Goal: Task Accomplishment & Management: Use online tool/utility

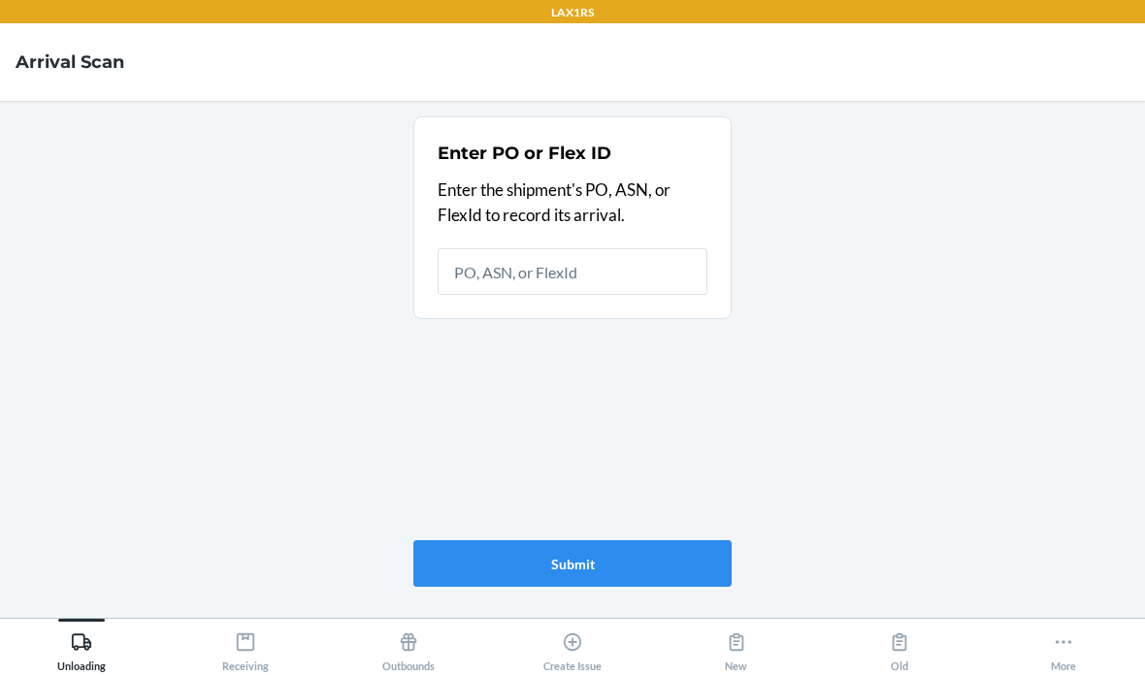
click at [565, 266] on input "text" at bounding box center [573, 271] width 270 height 47
click at [539, 270] on input "text" at bounding box center [573, 271] width 270 height 47
click at [582, 286] on input "text" at bounding box center [573, 271] width 270 height 47
click at [92, 644] on icon at bounding box center [81, 642] width 21 height 21
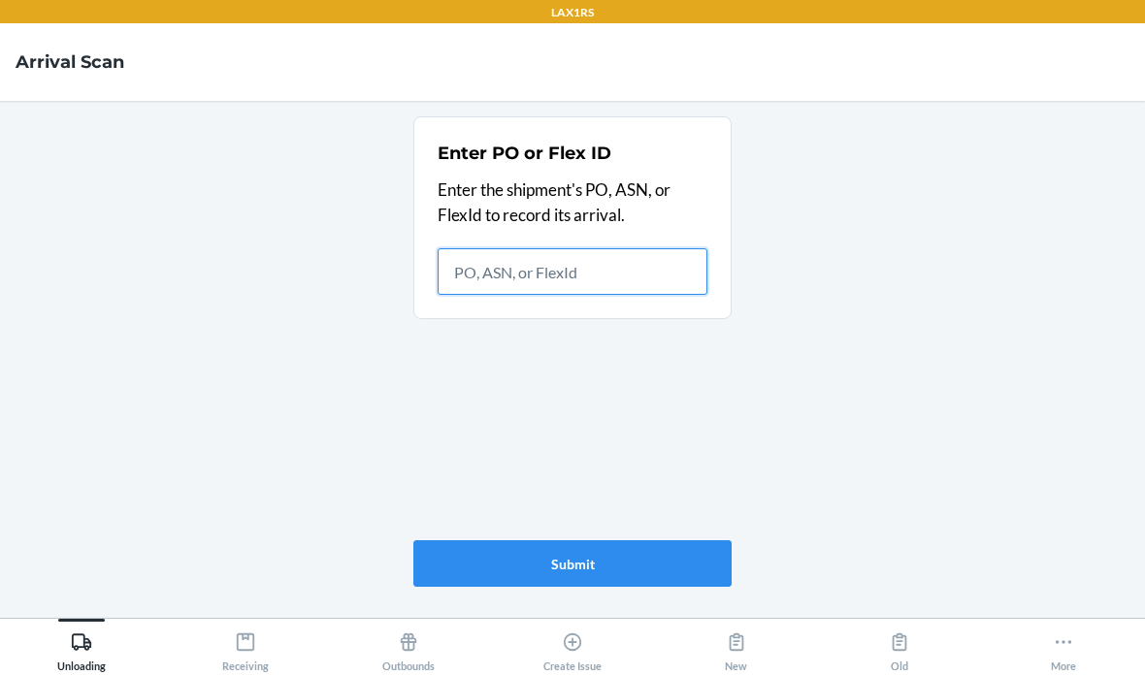
click at [571, 248] on input "text" at bounding box center [573, 271] width 270 height 47
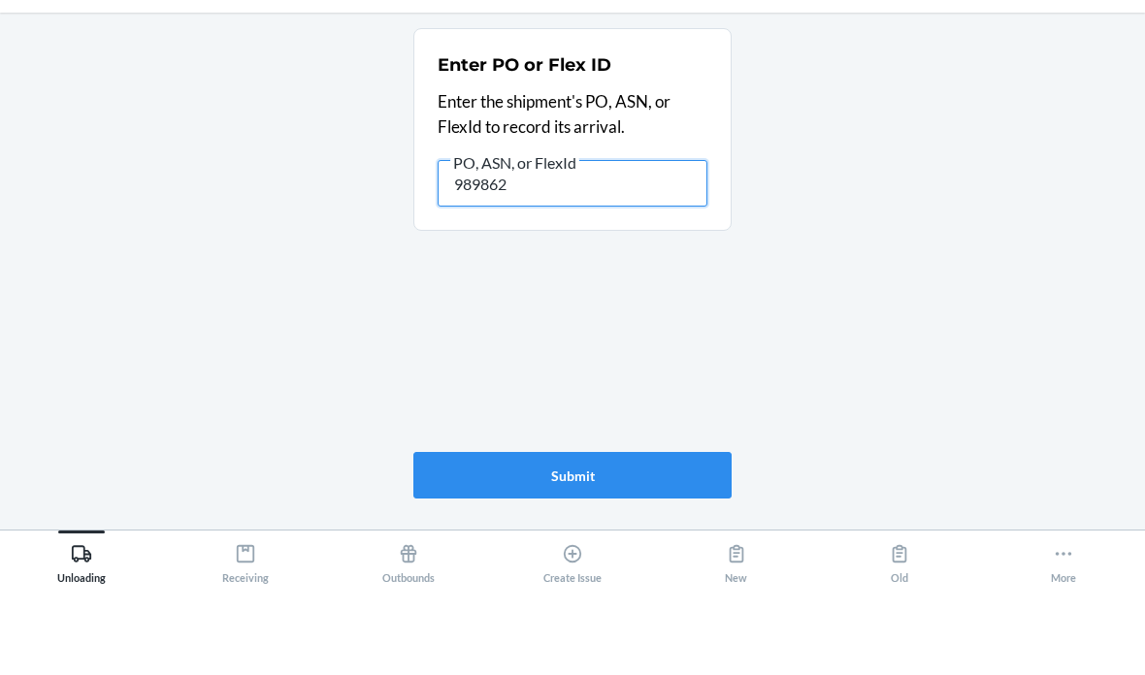
type input "9898620"
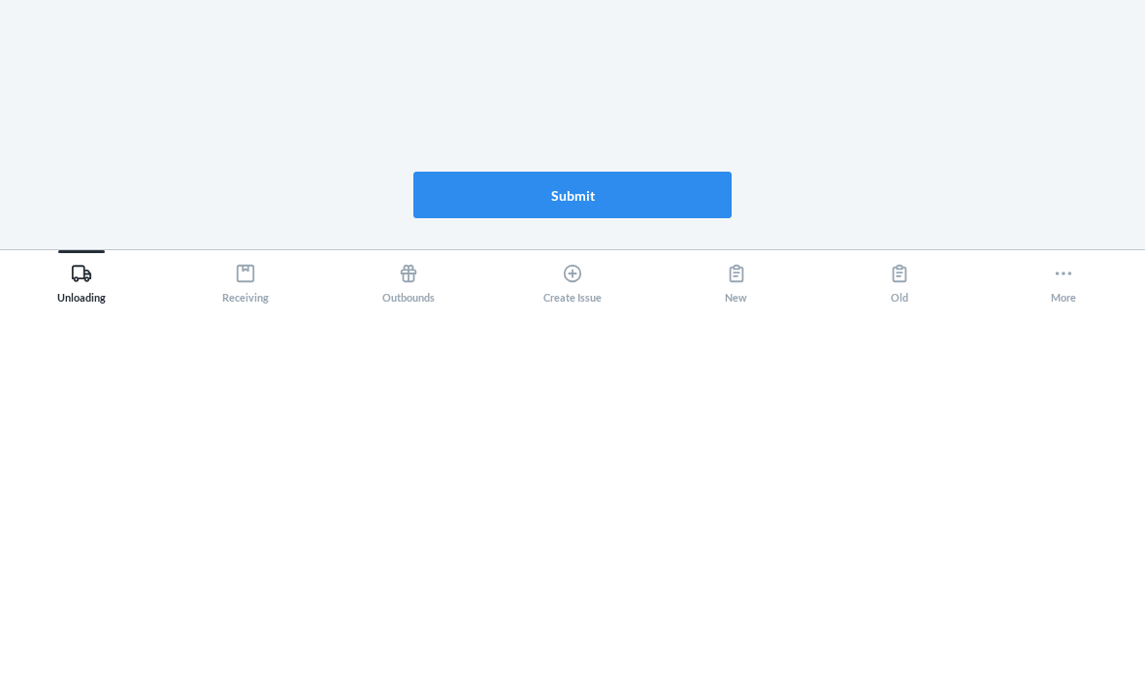
click at [620, 541] on button "Submit" at bounding box center [572, 564] width 318 height 47
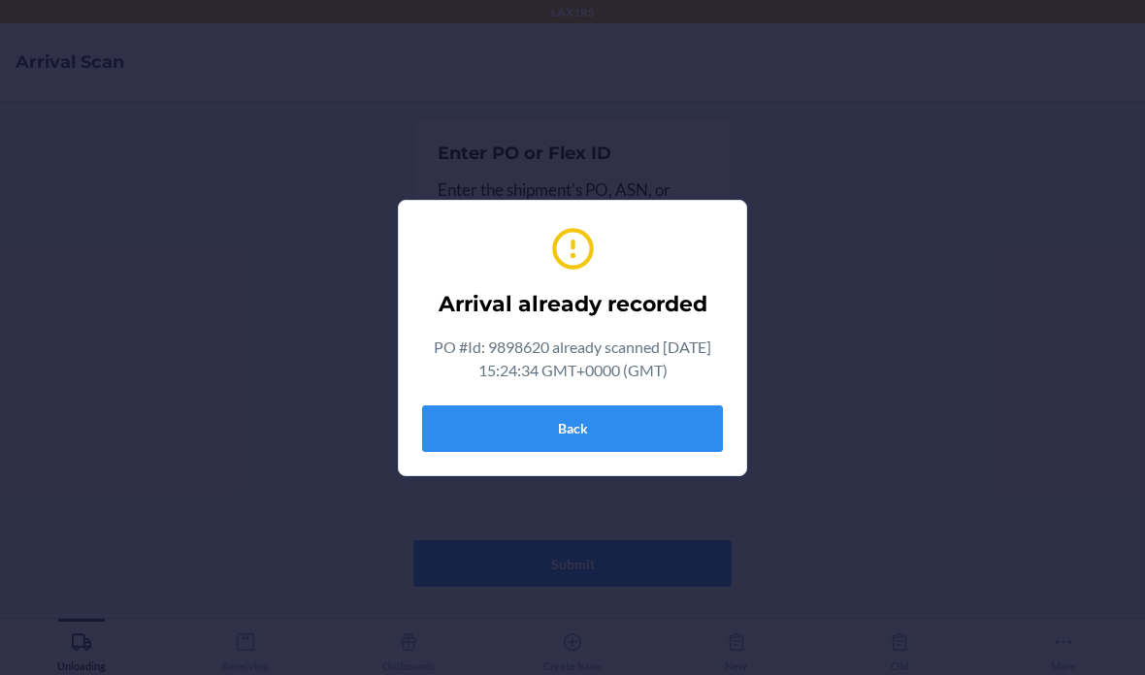
click at [584, 416] on button "Back" at bounding box center [572, 429] width 301 height 47
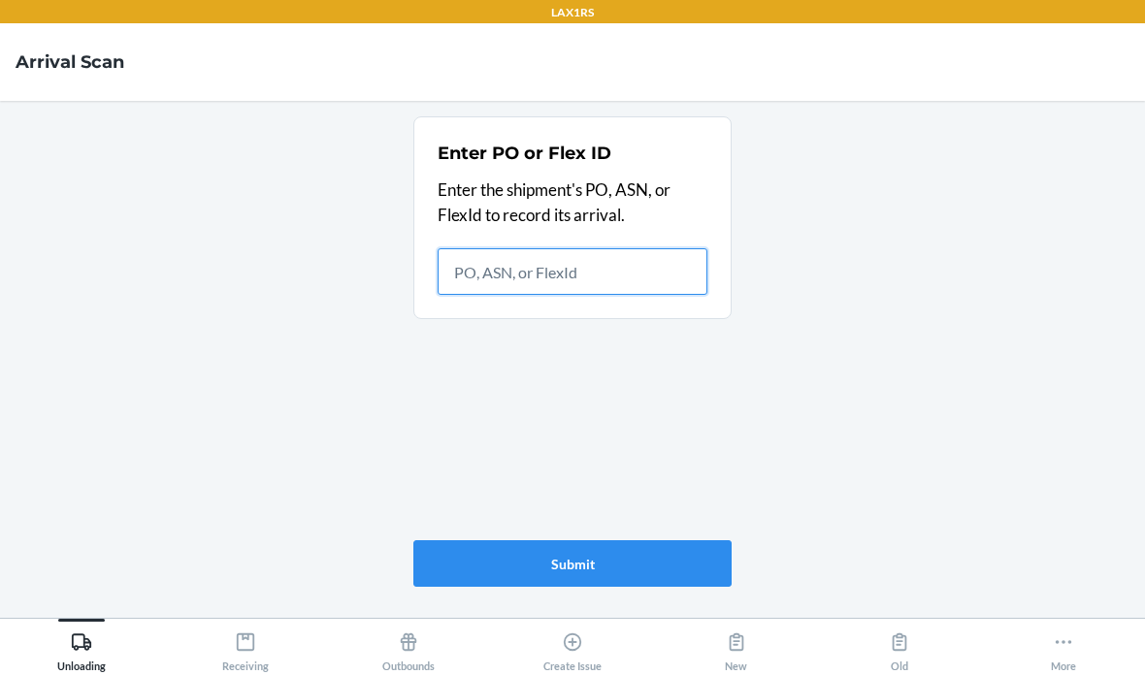
click at [593, 248] on input "text" at bounding box center [573, 271] width 270 height 47
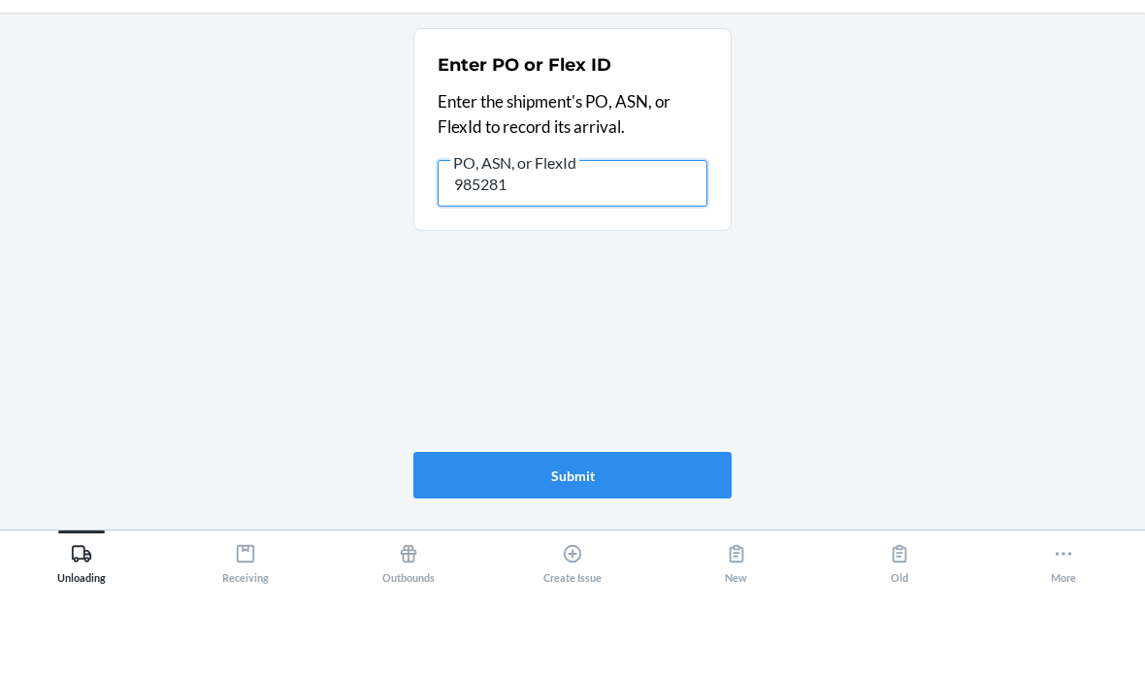
type input "9852816"
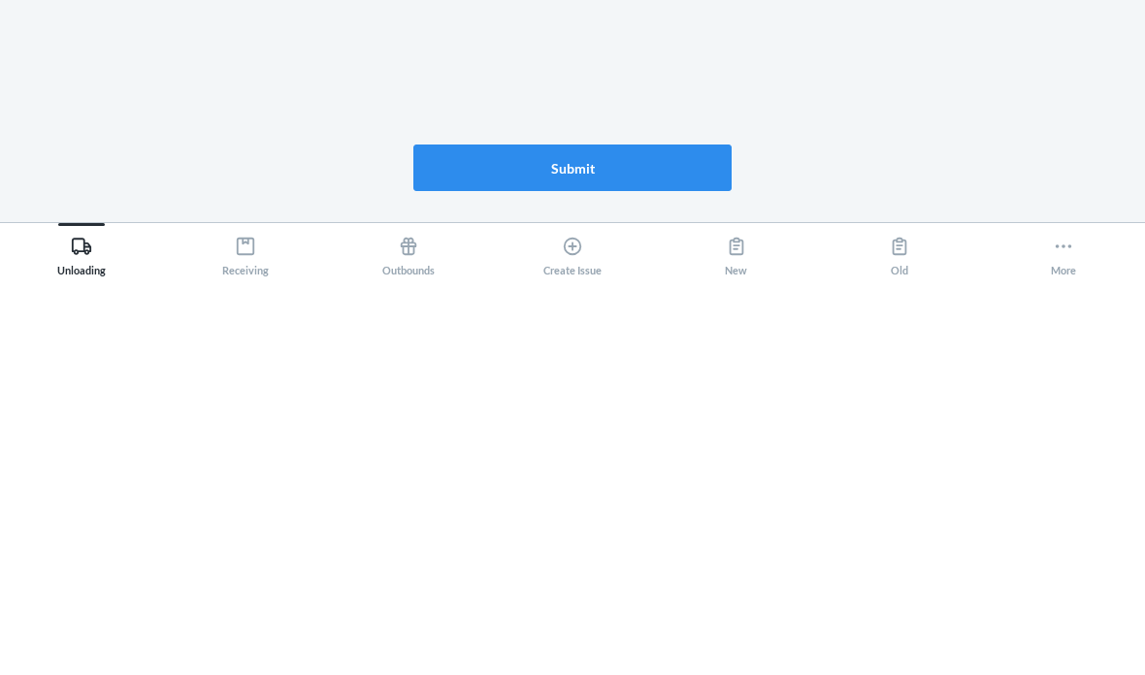
click at [620, 541] on button "Submit" at bounding box center [572, 564] width 318 height 47
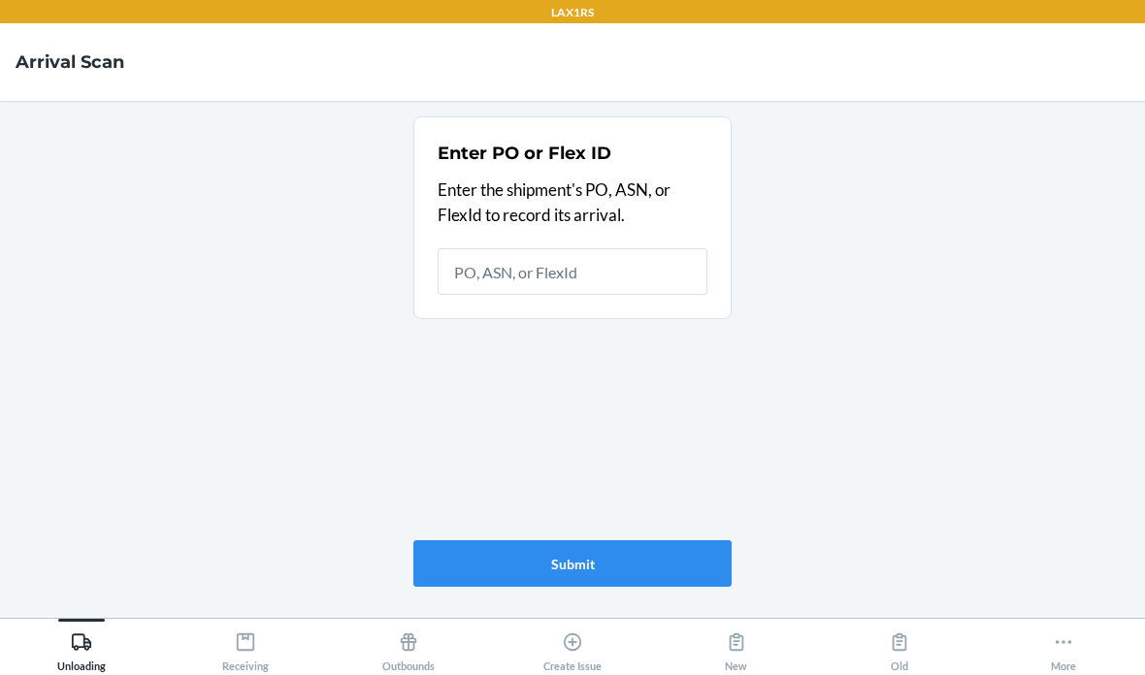
click at [614, 248] on input "text" at bounding box center [573, 271] width 270 height 47
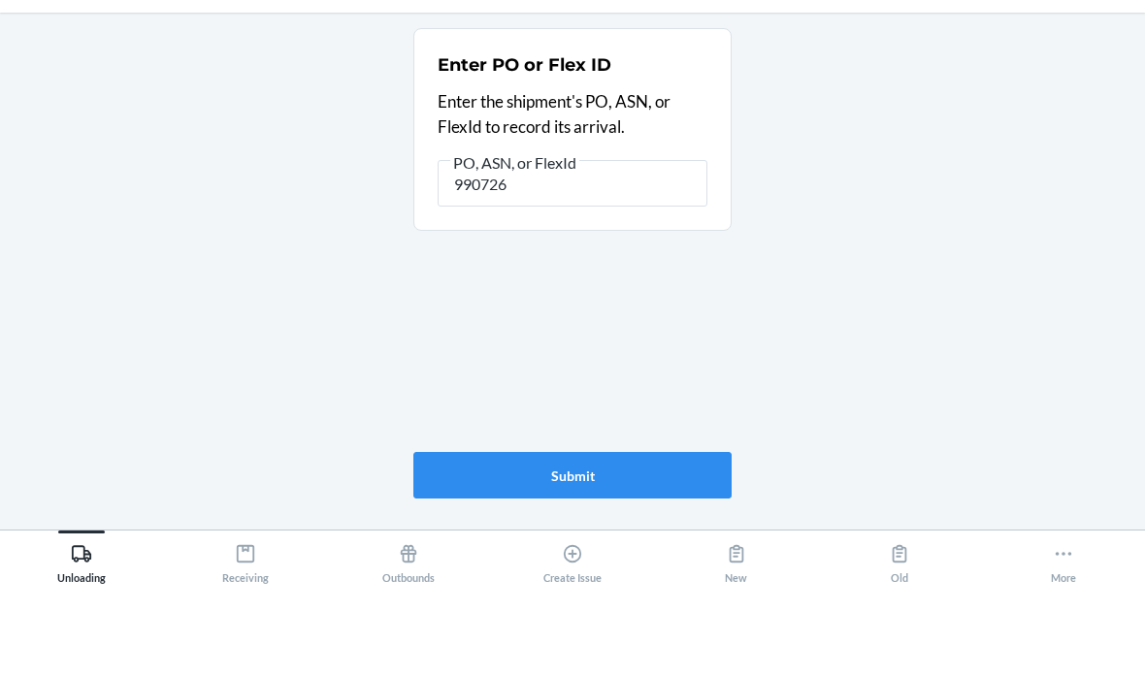
type input "9907261"
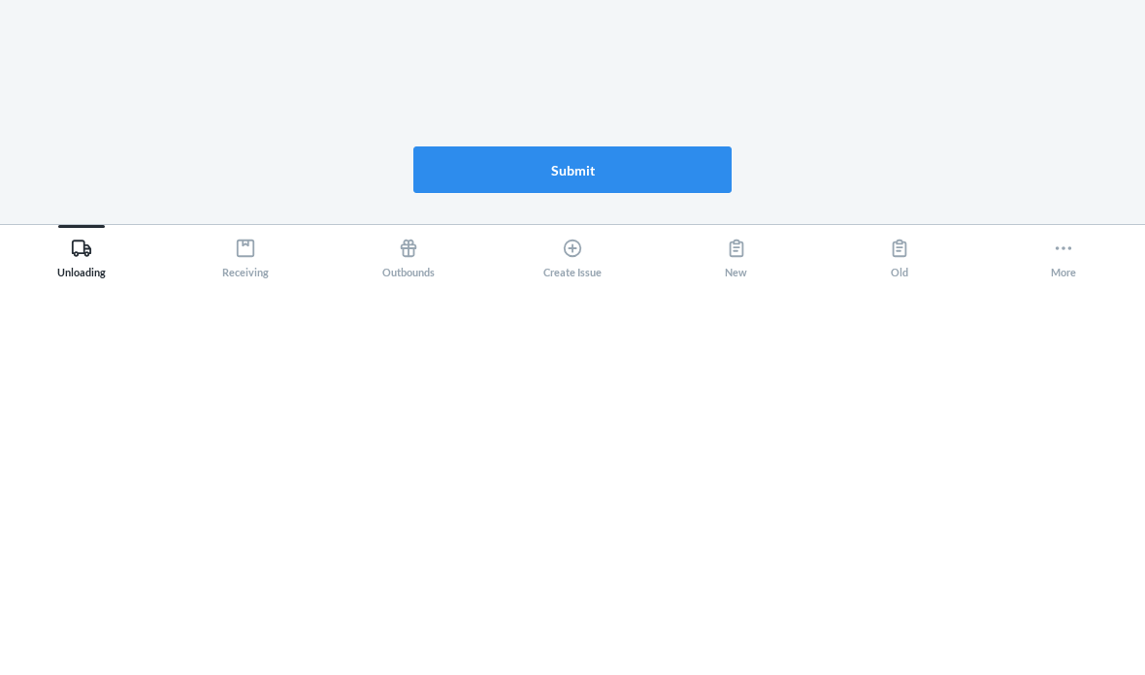
click at [614, 541] on button "Submit" at bounding box center [572, 564] width 318 height 47
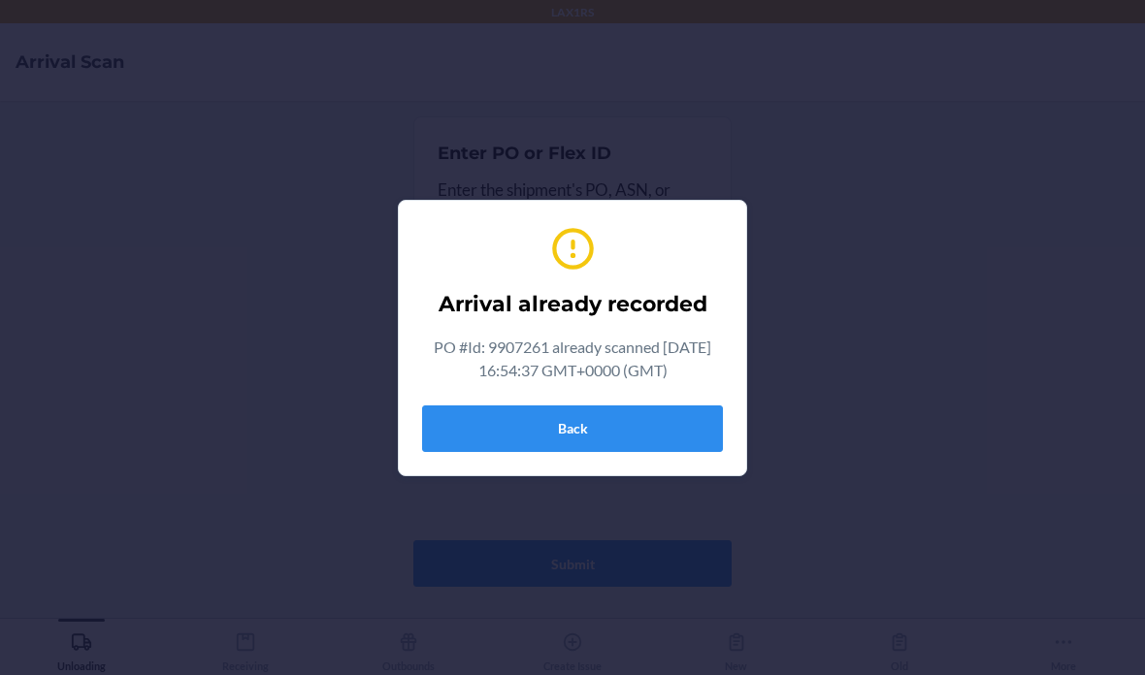
click at [625, 428] on button "Back" at bounding box center [572, 429] width 301 height 47
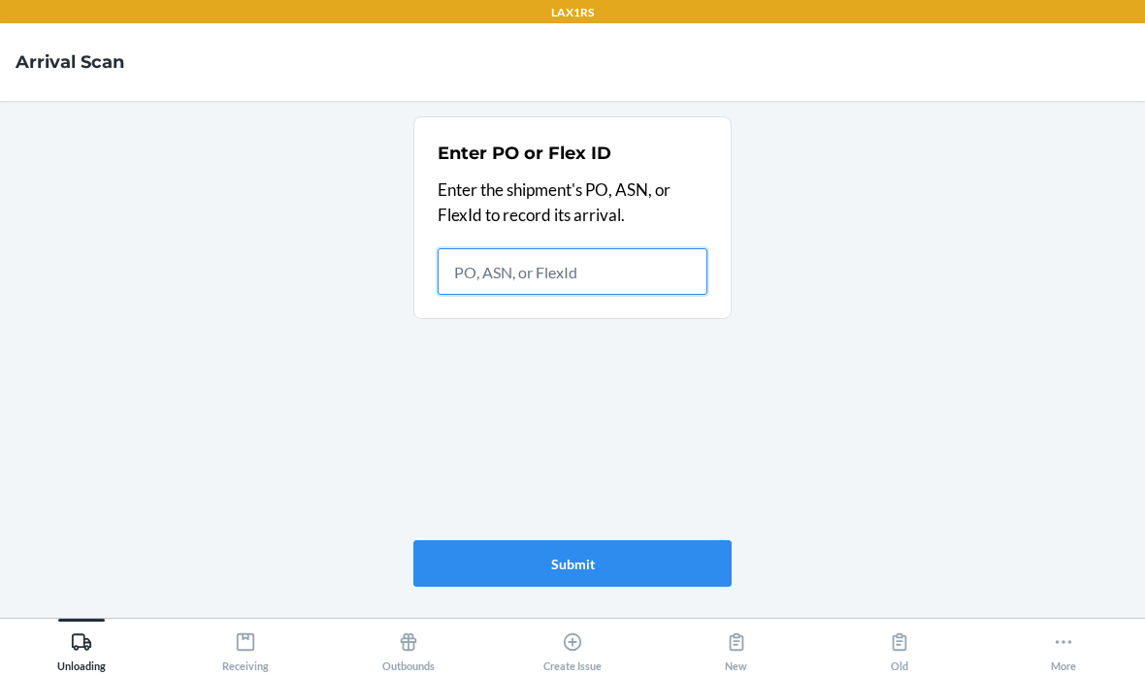
click at [588, 248] on input "text" at bounding box center [573, 271] width 270 height 47
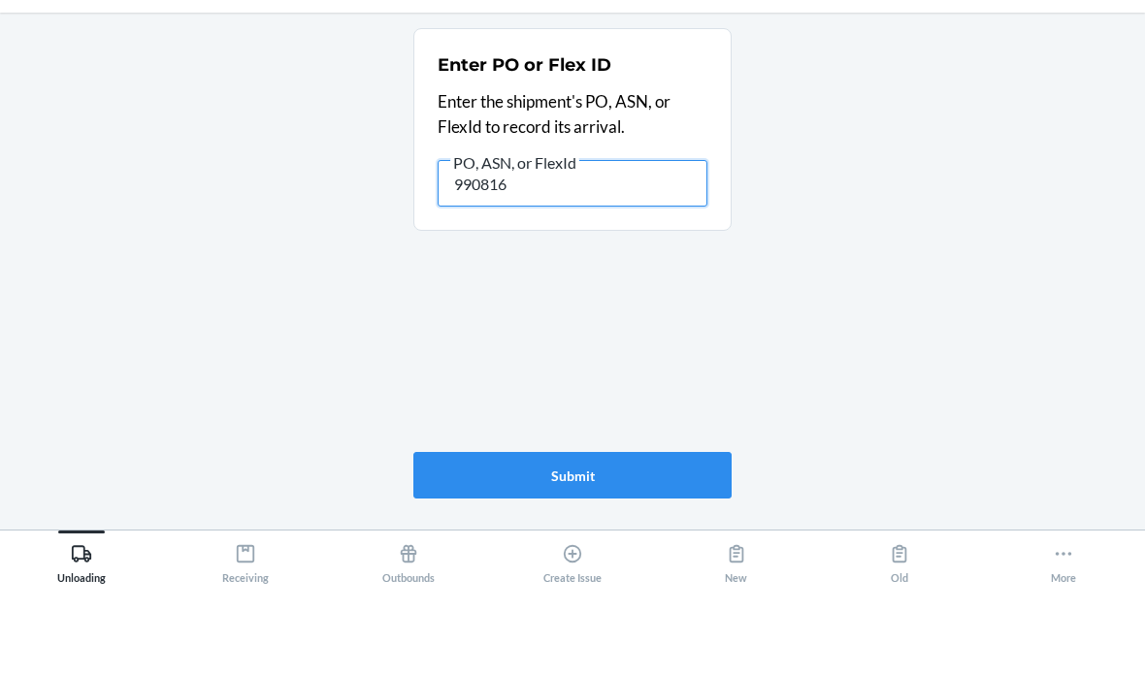
type input "9908161"
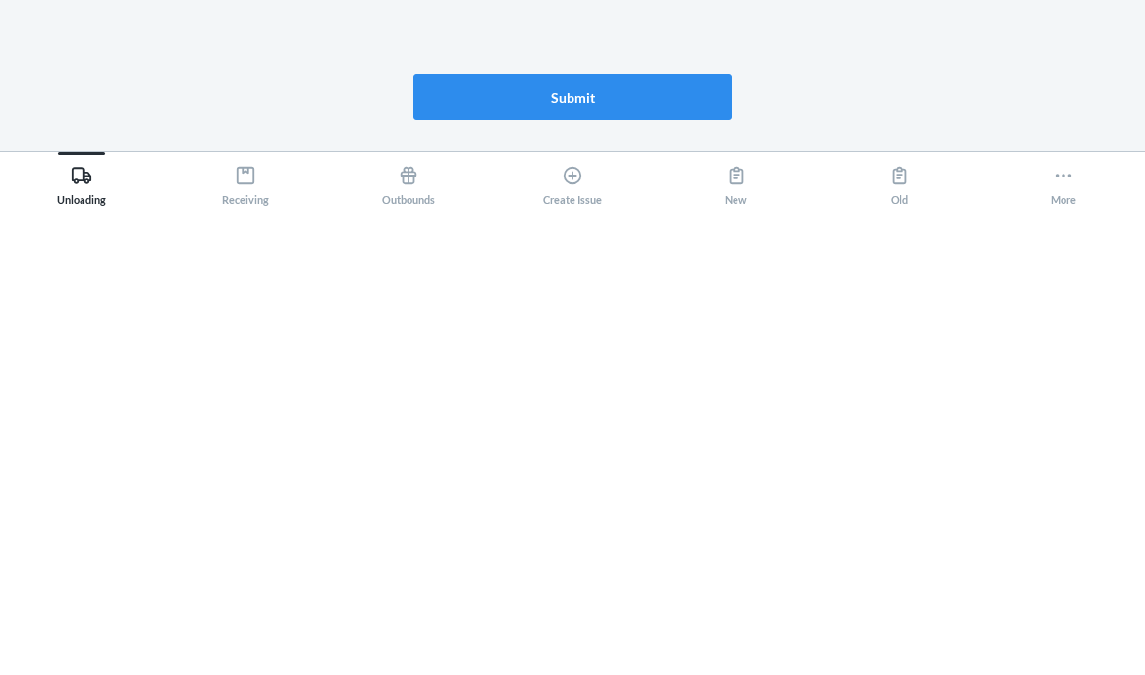
click at [608, 541] on button "Submit" at bounding box center [572, 564] width 318 height 47
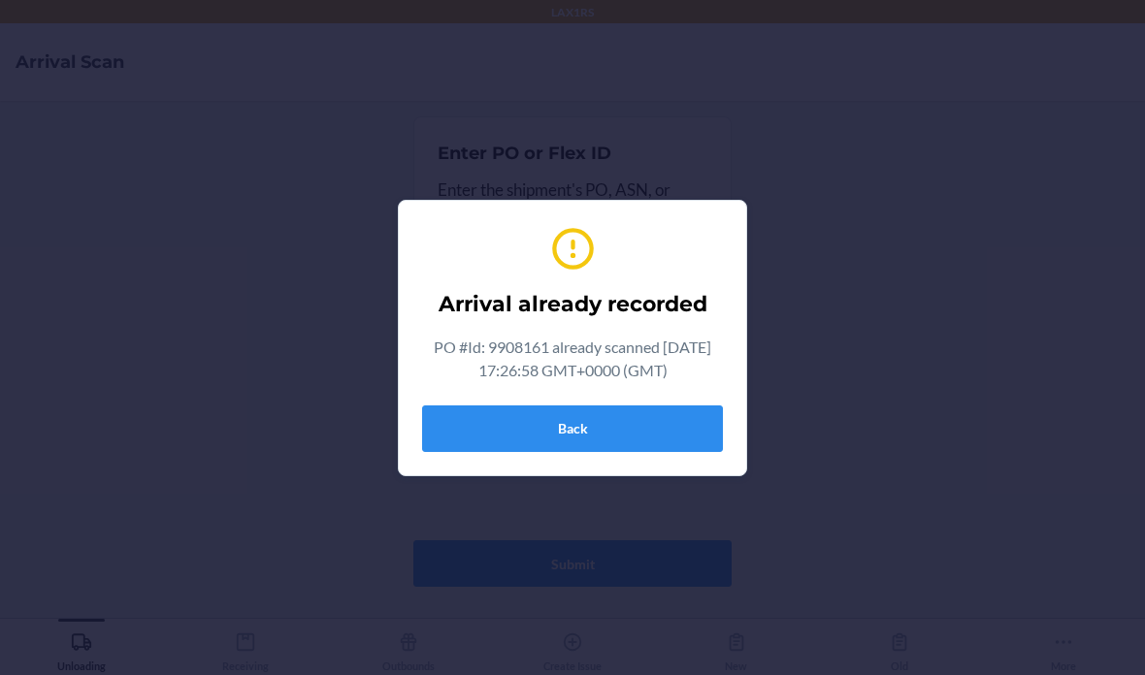
click at [623, 442] on button "Back" at bounding box center [572, 429] width 301 height 47
